Goal: Task Accomplishment & Management: Manage account settings

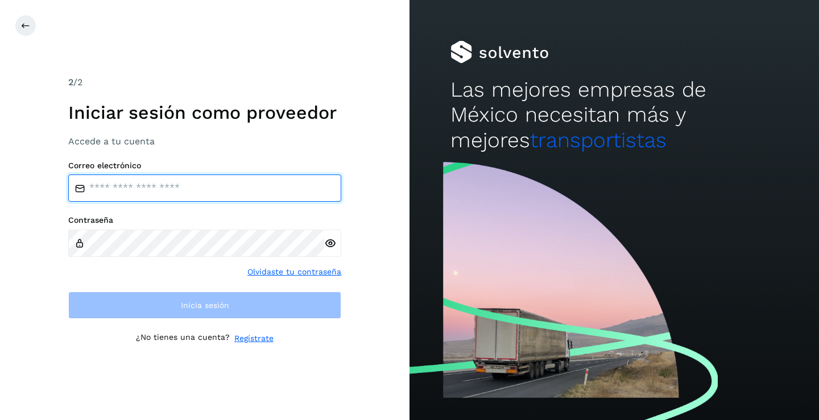
click at [147, 194] on input "email" at bounding box center [204, 188] width 273 height 27
type input "**********"
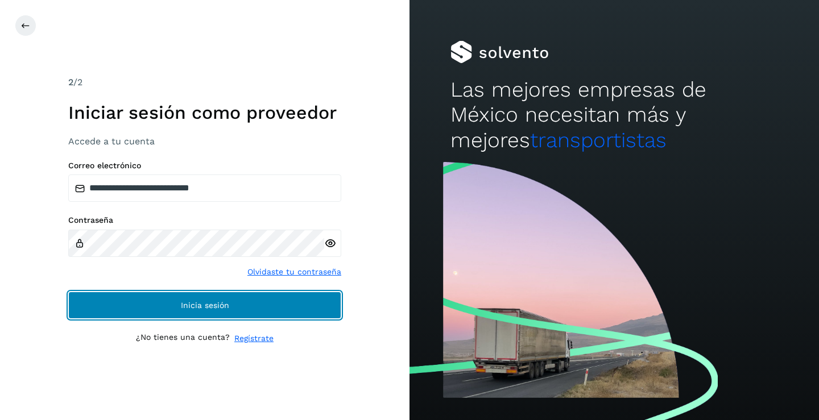
click at [210, 309] on span "Inicia sesión" at bounding box center [205, 305] width 48 height 8
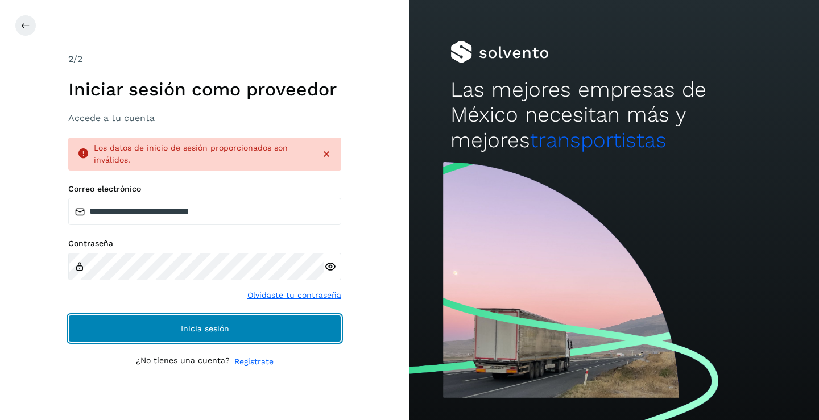
click at [174, 322] on button "Inicia sesión" at bounding box center [204, 328] width 273 height 27
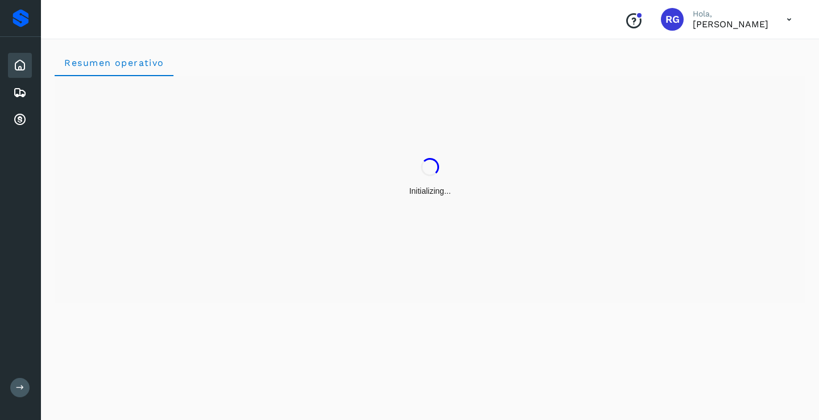
click at [328, 266] on div "Initializing..." at bounding box center [430, 177] width 750 height 202
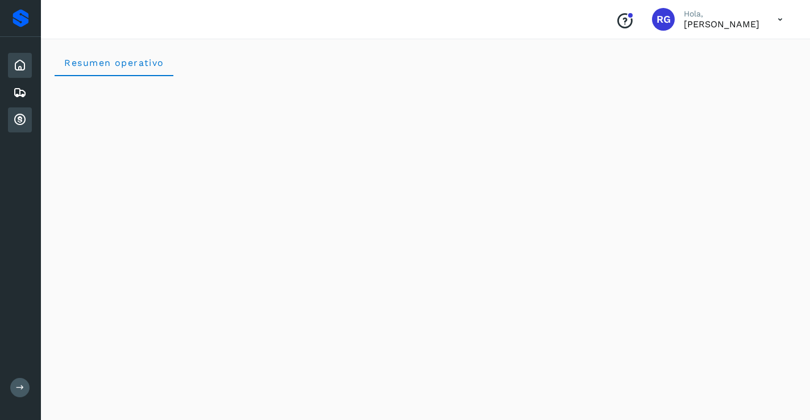
click at [27, 121] on div "Cuentas por cobrar" at bounding box center [20, 119] width 24 height 25
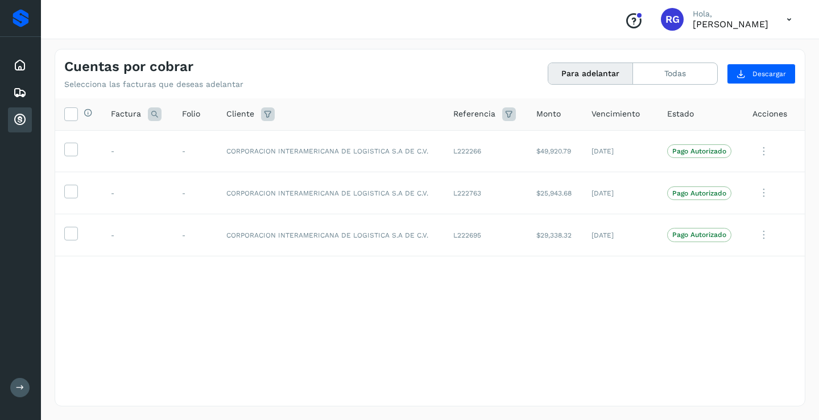
click at [788, 20] on icon at bounding box center [788, 19] width 23 height 23
click at [729, 47] on div "Cerrar sesión" at bounding box center [732, 51] width 135 height 22
